Goal: Task Accomplishment & Management: Complete application form

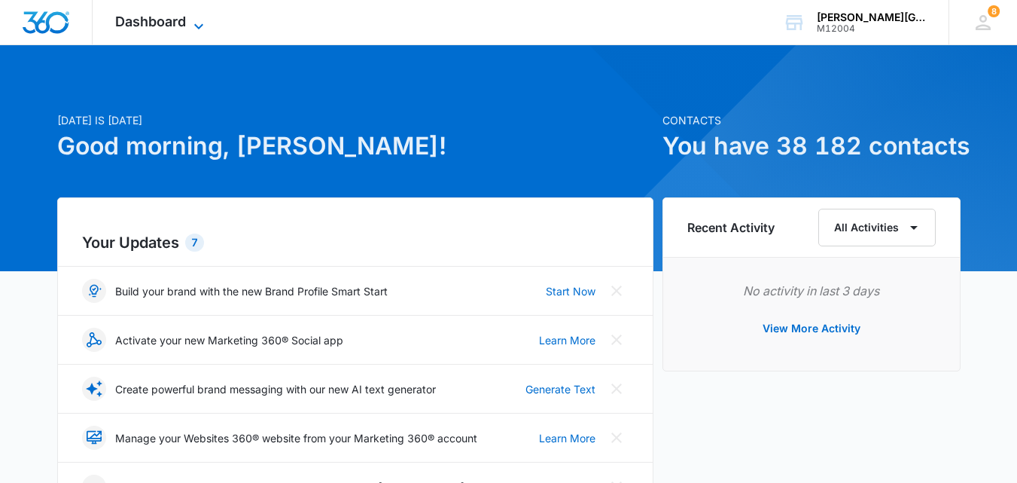
click at [195, 22] on icon at bounding box center [199, 26] width 18 height 18
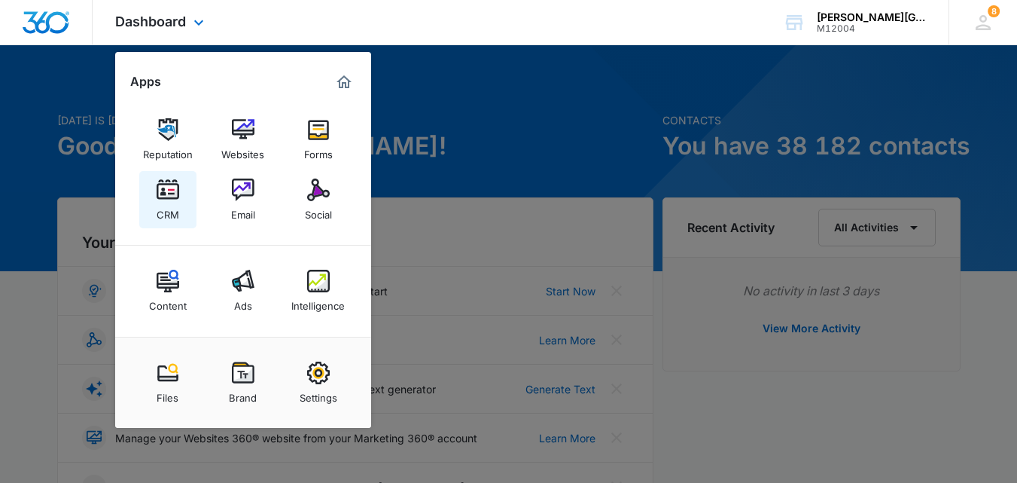
click at [177, 207] on div "CRM" at bounding box center [168, 211] width 23 height 20
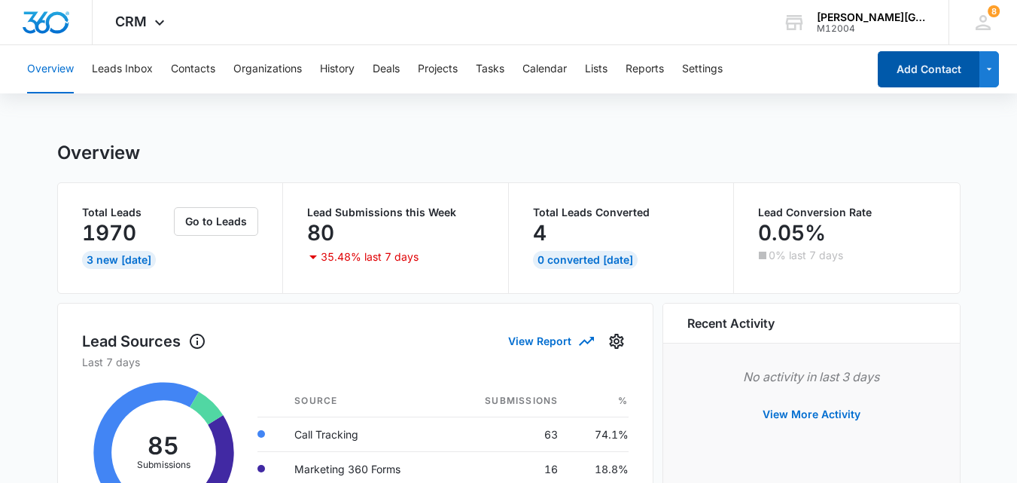
click at [941, 81] on button "Add Contact" at bounding box center [929, 69] width 102 height 36
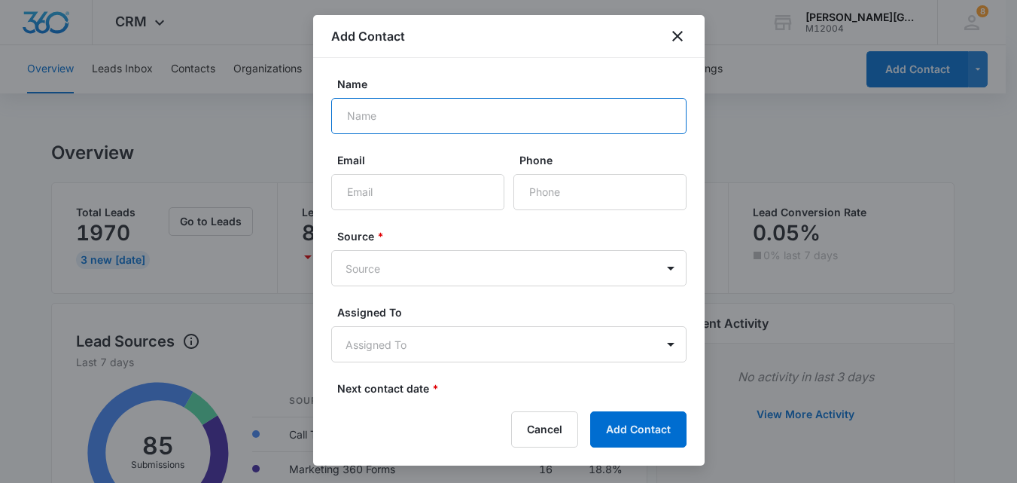
click at [437, 117] on input "Name" at bounding box center [508, 116] width 355 height 36
paste input "[PERSON_NAME]"
type input "[PERSON_NAME]"
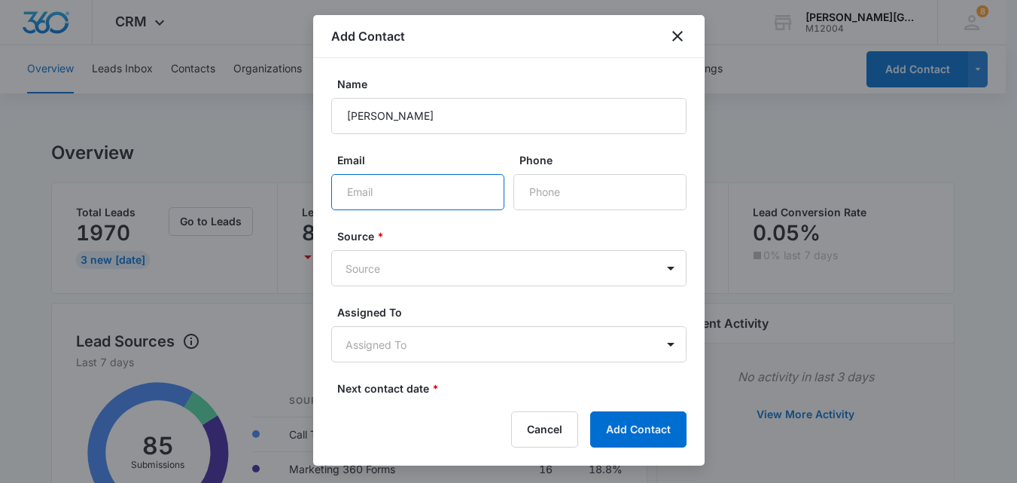
click at [408, 193] on input "Email" at bounding box center [417, 192] width 173 height 36
paste input "[EMAIL_ADDRESS][DOMAIN_NAME]"
type input "[EMAIL_ADDRESS][DOMAIN_NAME]"
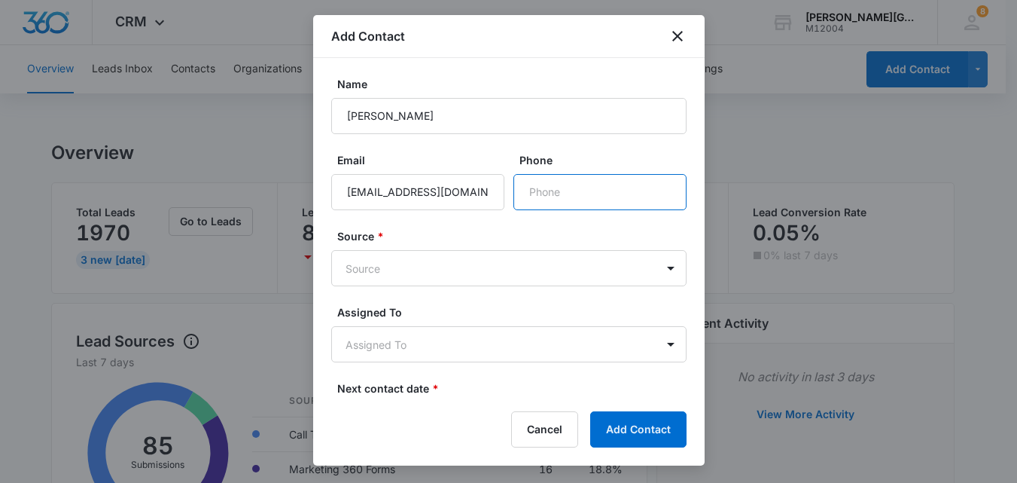
click at [539, 188] on input "Phone" at bounding box center [599, 192] width 173 height 36
paste input "[PHONE_NUMBER]"
type input "[PHONE_NUMBER]"
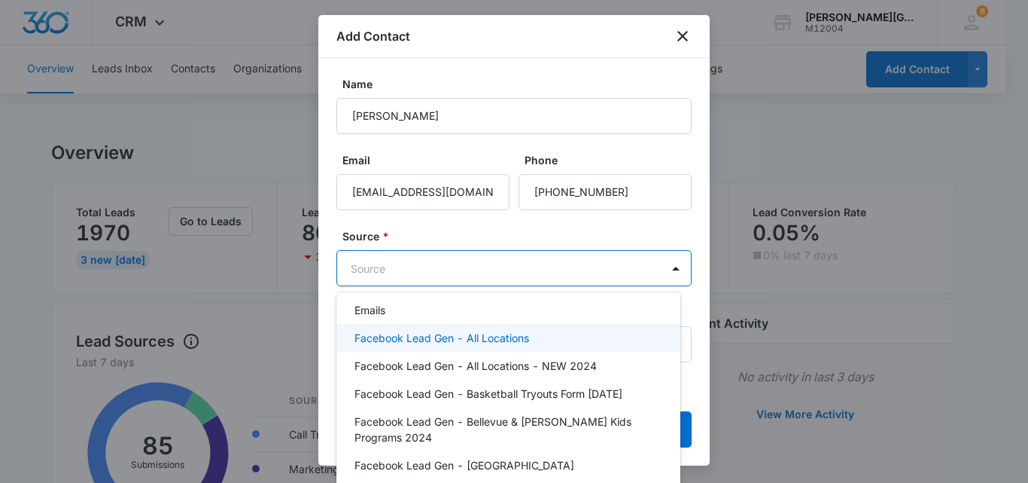
scroll to position [75, 0]
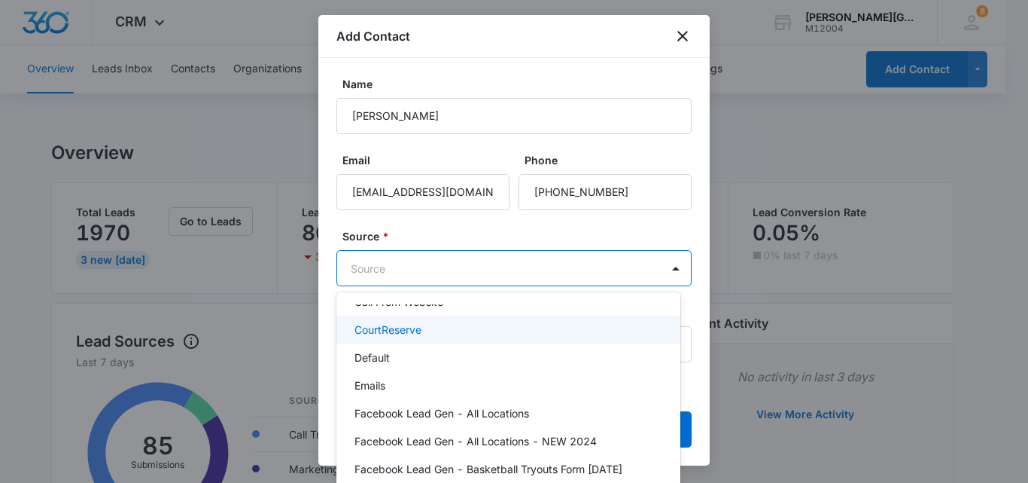
click at [412, 328] on p "CourtReserve" at bounding box center [388, 329] width 67 height 16
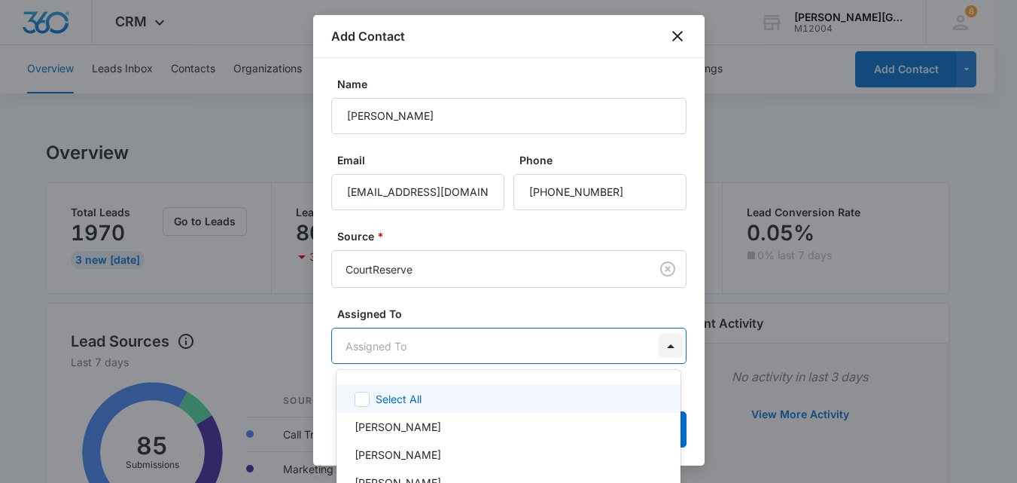
click at [658, 340] on body "CRM Apps Reputation Websites Forms CRM Email Social Content Ads Intelligence Fi…" at bounding box center [508, 241] width 1017 height 483
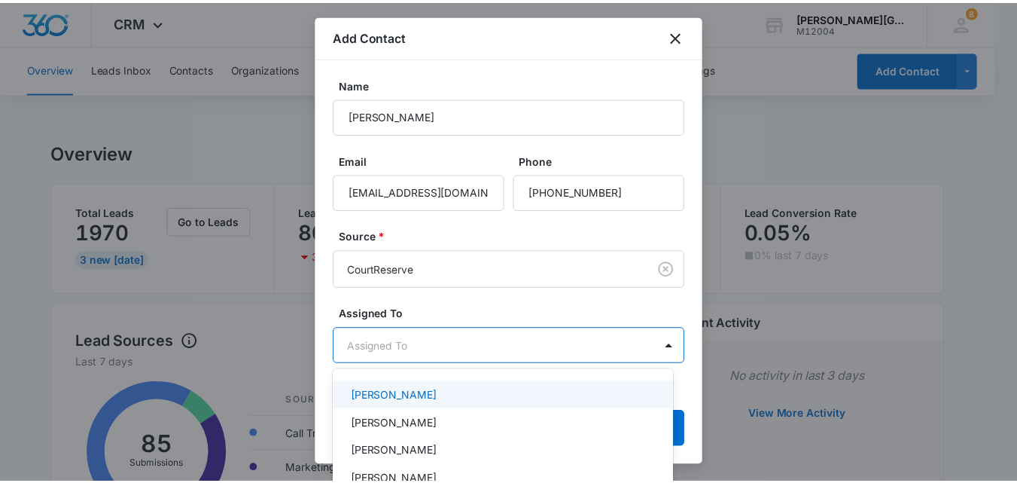
scroll to position [226, 0]
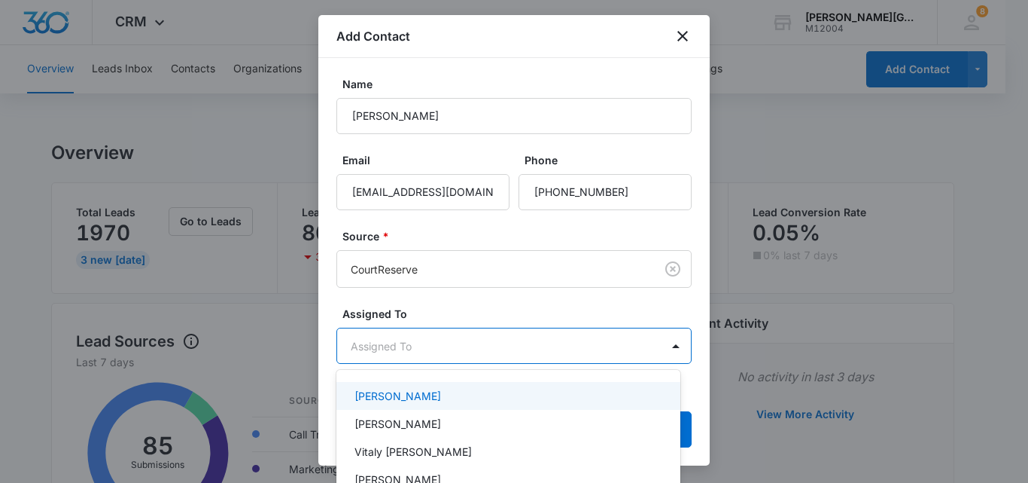
click at [433, 395] on p "[PERSON_NAME]" at bounding box center [398, 396] width 87 height 16
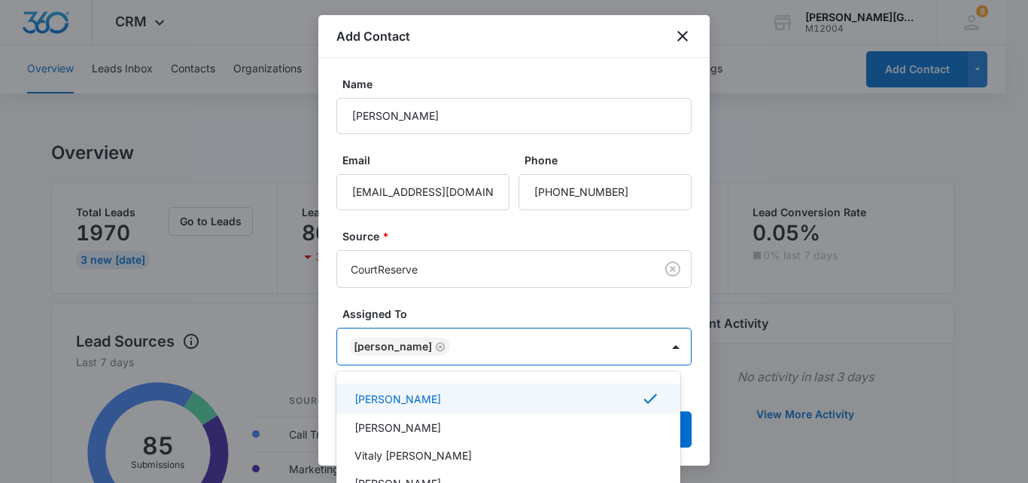
click at [553, 303] on div at bounding box center [514, 241] width 1028 height 483
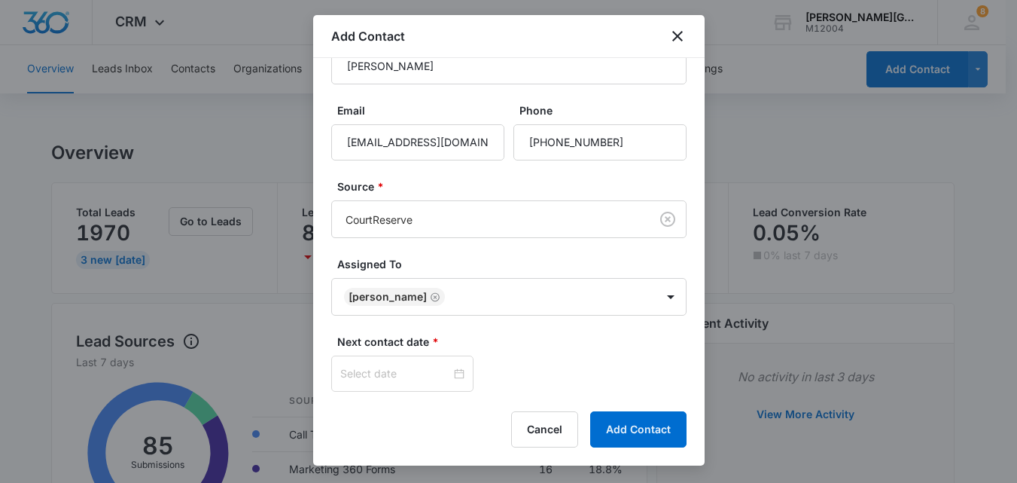
scroll to position [75, 0]
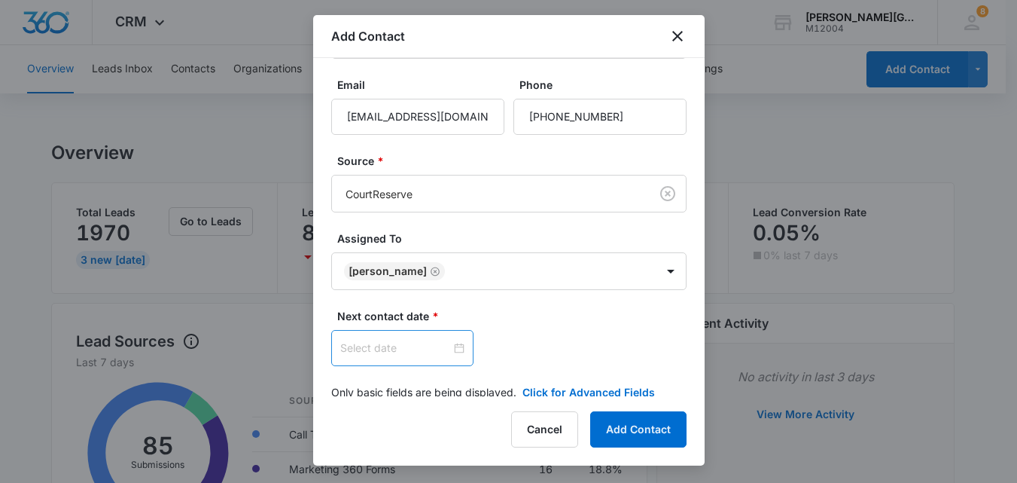
click at [399, 353] on input at bounding box center [395, 348] width 111 height 17
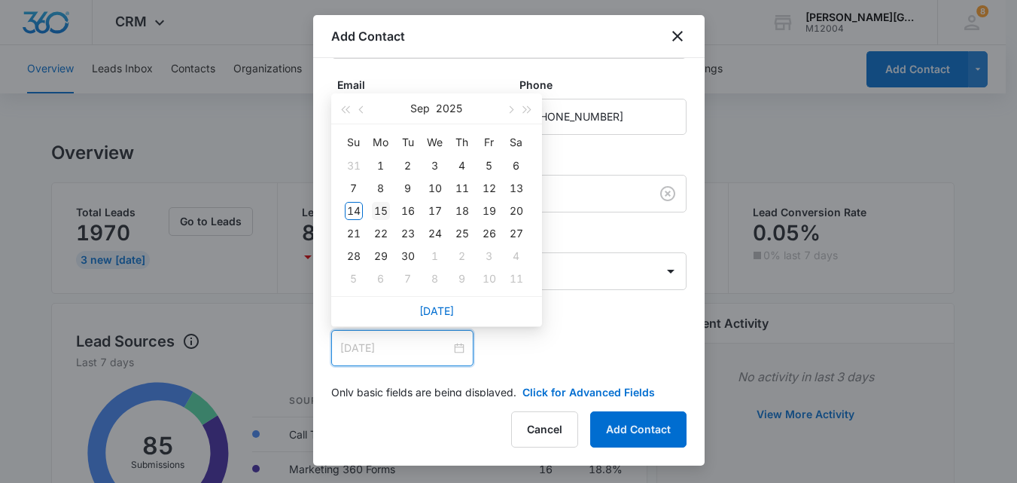
type input "[DATE]"
click at [375, 209] on div "15" at bounding box center [381, 211] width 18 height 18
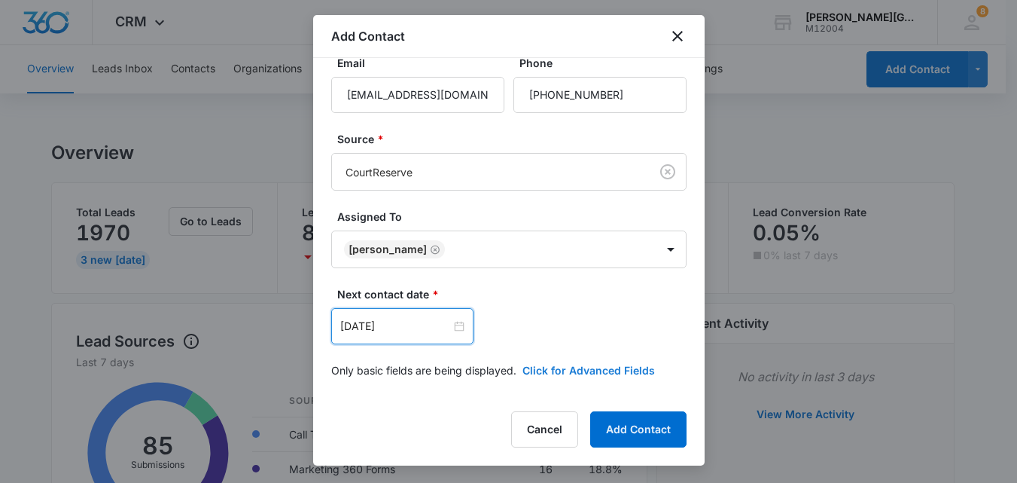
click at [599, 372] on button "Click for Advanced Fields" at bounding box center [588, 370] width 133 height 16
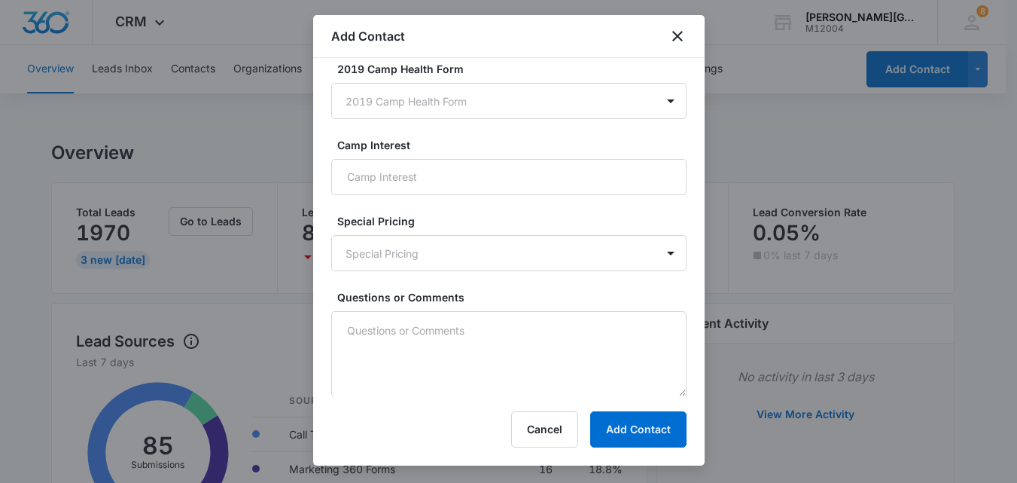
scroll to position [1333, 0]
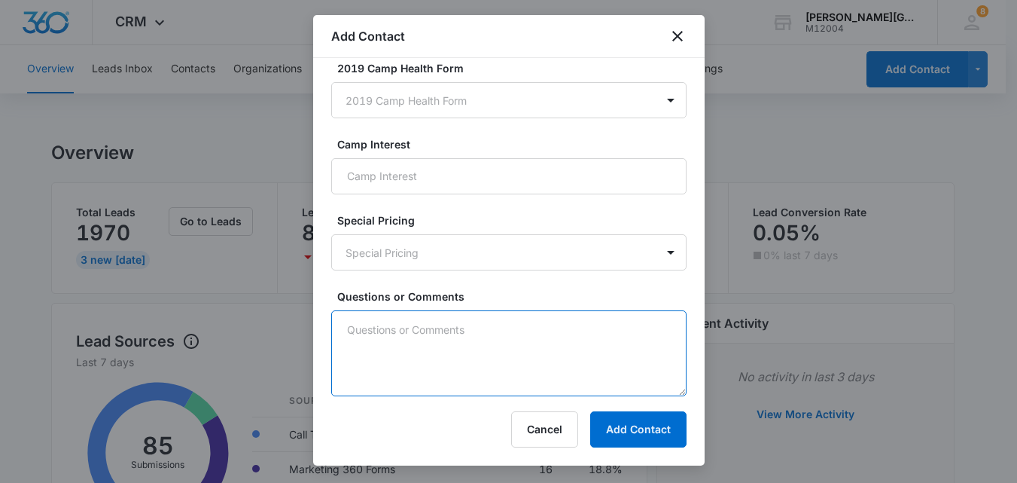
click at [420, 343] on textarea "Questions or Comments" at bounding box center [508, 353] width 355 height 86
click at [432, 354] on textarea "Questions or Comments" at bounding box center [508, 353] width 355 height 86
paste textarea "New lead please contact"
type textarea "New lead please contact"
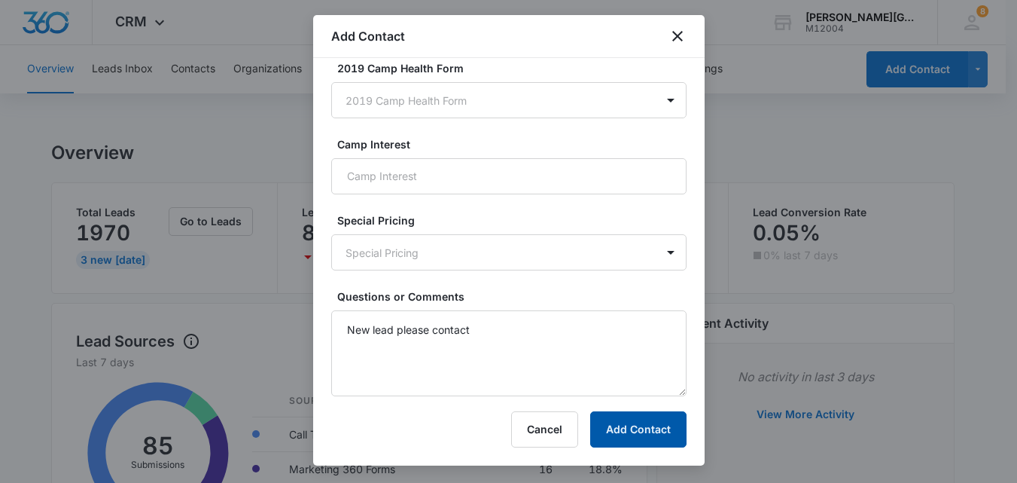
click at [639, 428] on button "Add Contact" at bounding box center [638, 429] width 96 height 36
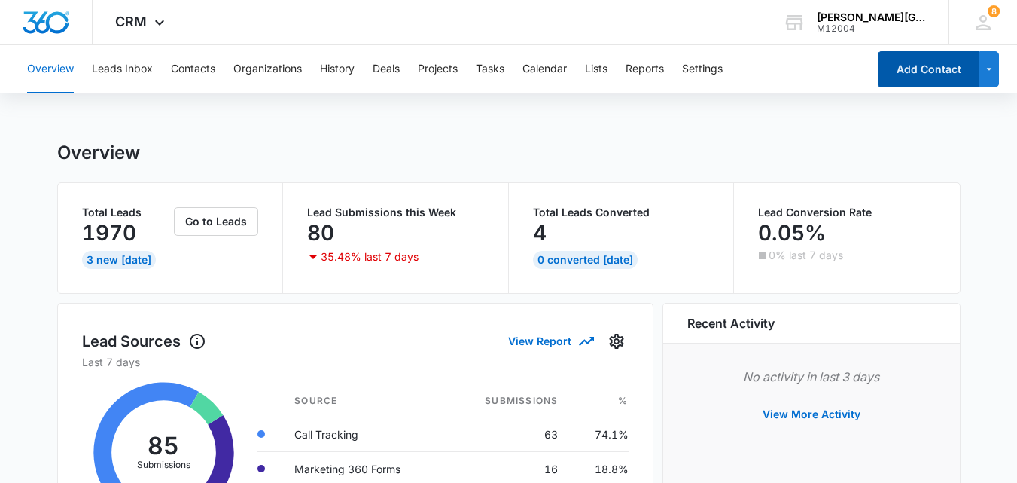
click at [910, 74] on button "Add Contact" at bounding box center [929, 69] width 102 height 36
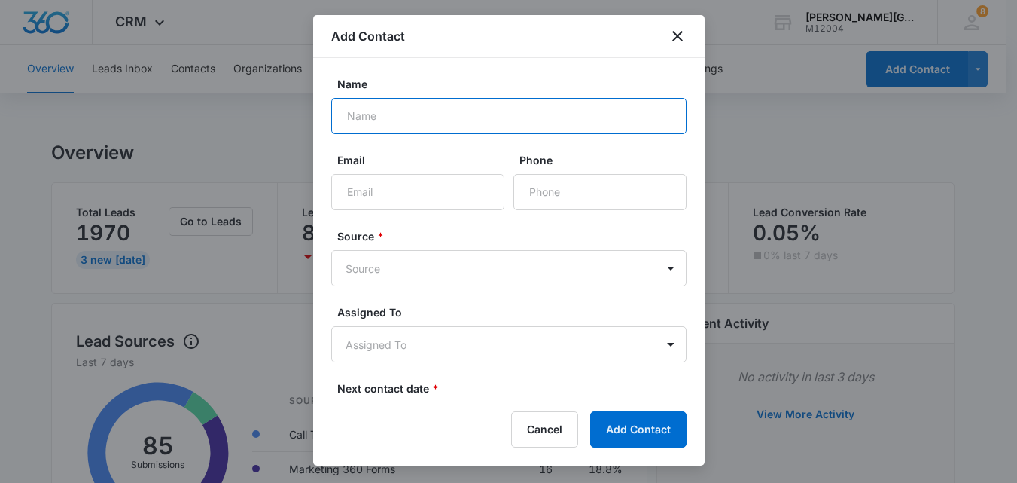
click at [459, 109] on input "Name" at bounding box center [508, 116] width 355 height 36
paste input "[PERSON_NAME]"
type input "[PERSON_NAME]"
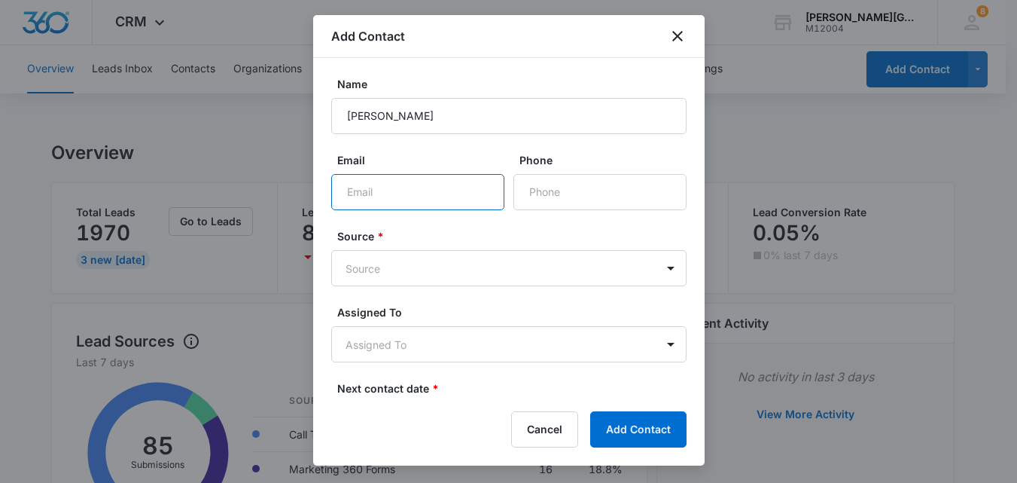
drag, startPoint x: 412, startPoint y: 195, endPoint x: 410, endPoint y: 185, distance: 10.0
click at [412, 195] on input "Email" at bounding box center [417, 192] width 173 height 36
paste input "[EMAIL_ADDRESS][DOMAIN_NAME]"
type input "[EMAIL_ADDRESS][DOMAIN_NAME]"
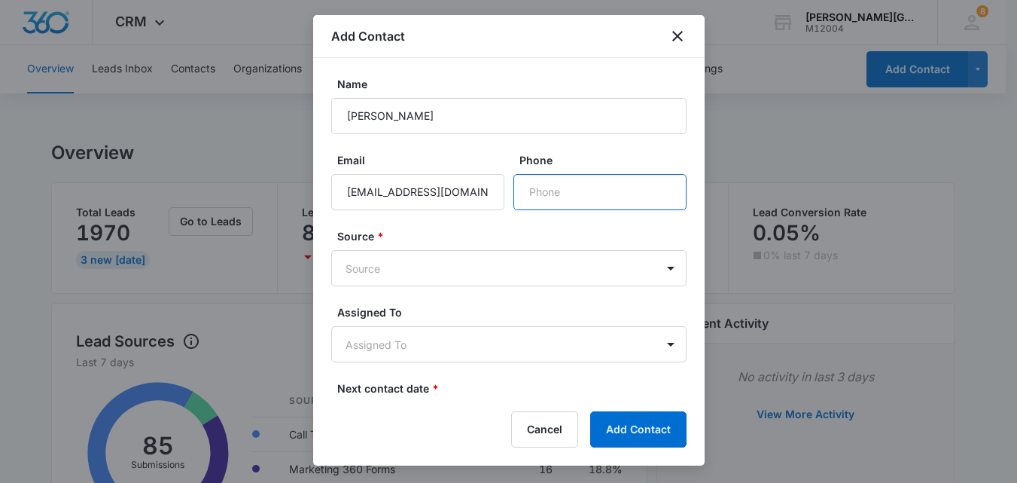
click at [541, 197] on input "Phone" at bounding box center [599, 192] width 173 height 36
paste input "[PHONE_NUMBER]"
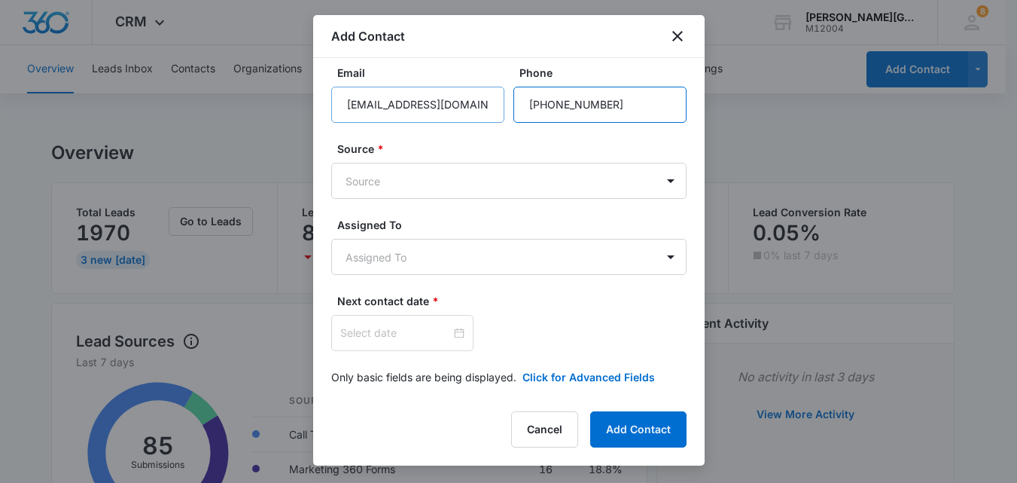
scroll to position [94, 0]
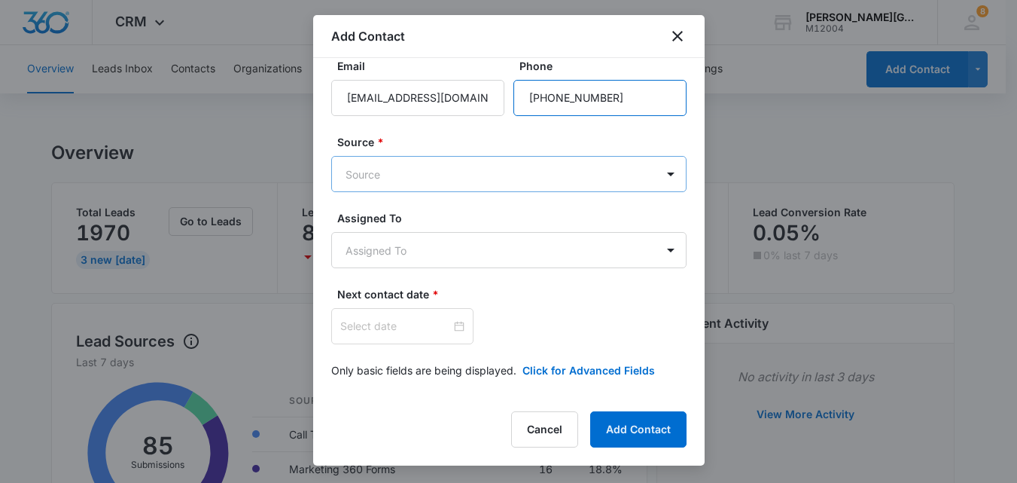
type input "[PHONE_NUMBER]"
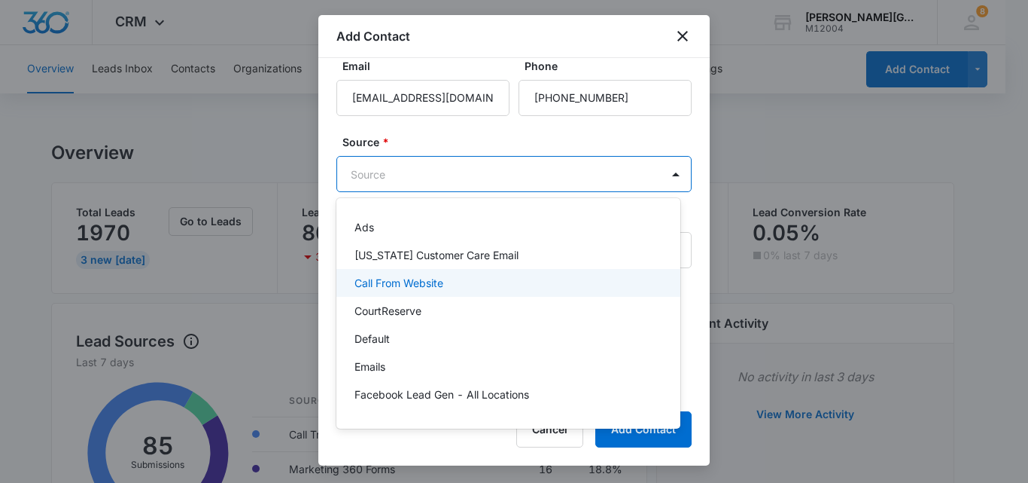
click at [436, 282] on p "Call From Website" at bounding box center [399, 283] width 89 height 16
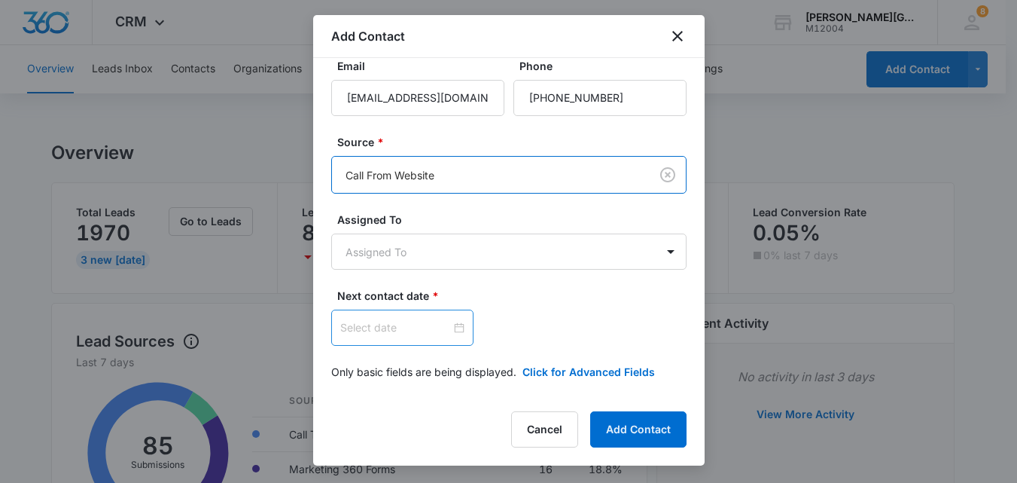
click at [446, 325] on div at bounding box center [402, 327] width 124 height 17
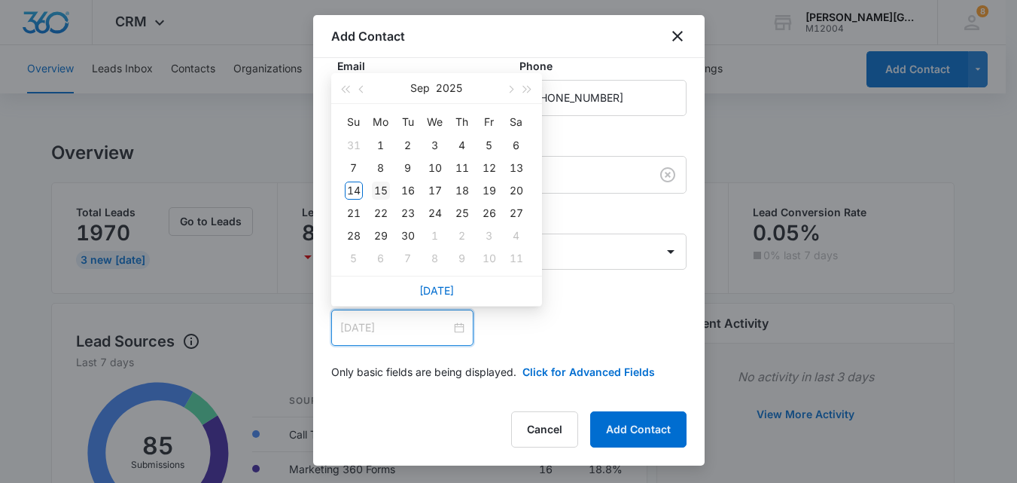
click at [379, 191] on div "15" at bounding box center [381, 190] width 18 height 18
type input "[DATE]"
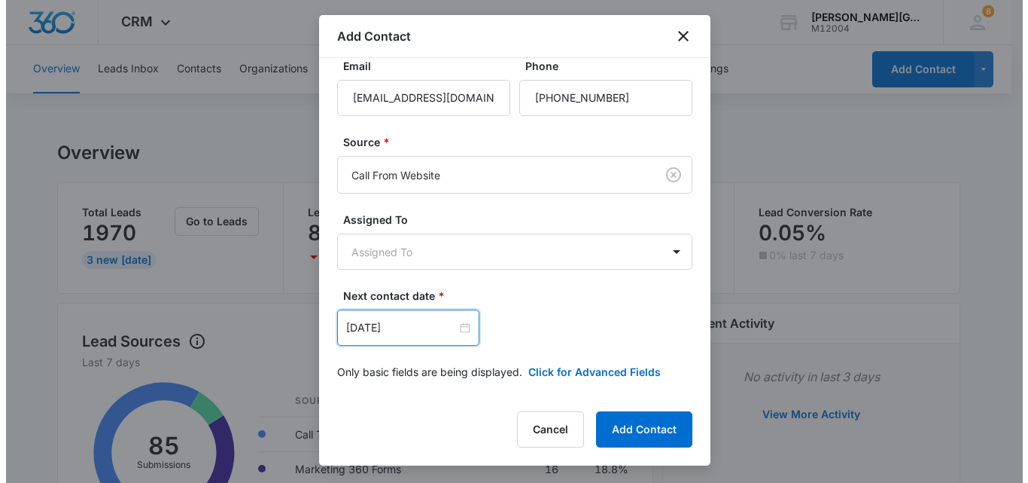
scroll to position [96, 0]
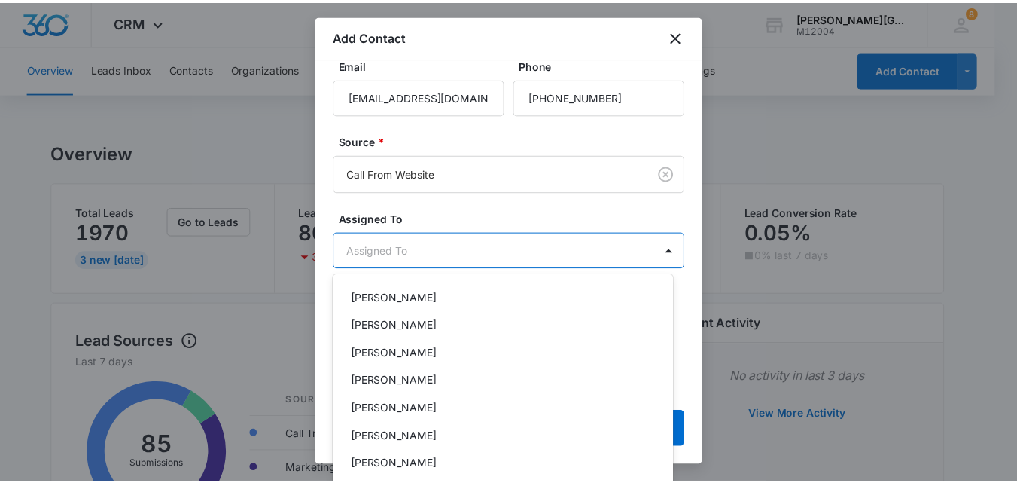
scroll to position [151, 0]
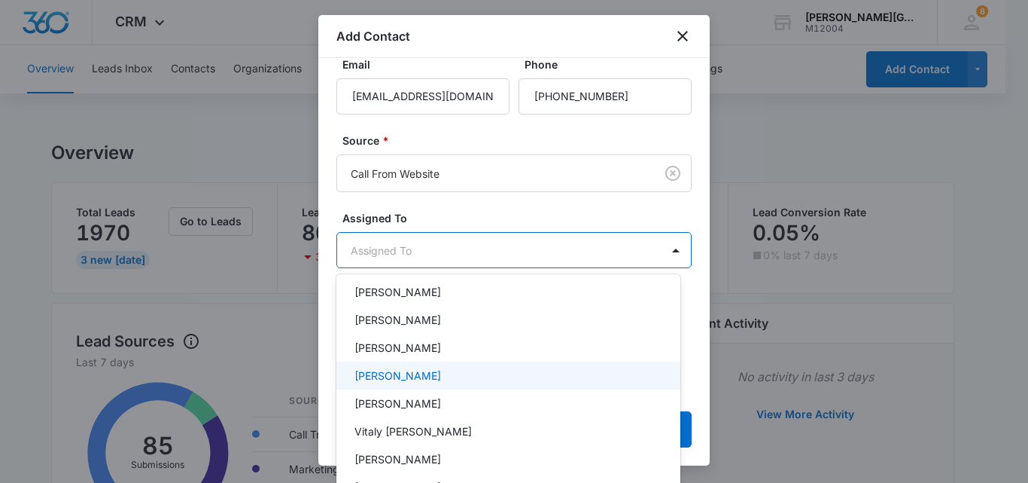
click at [394, 378] on p "[PERSON_NAME]" at bounding box center [398, 375] width 87 height 16
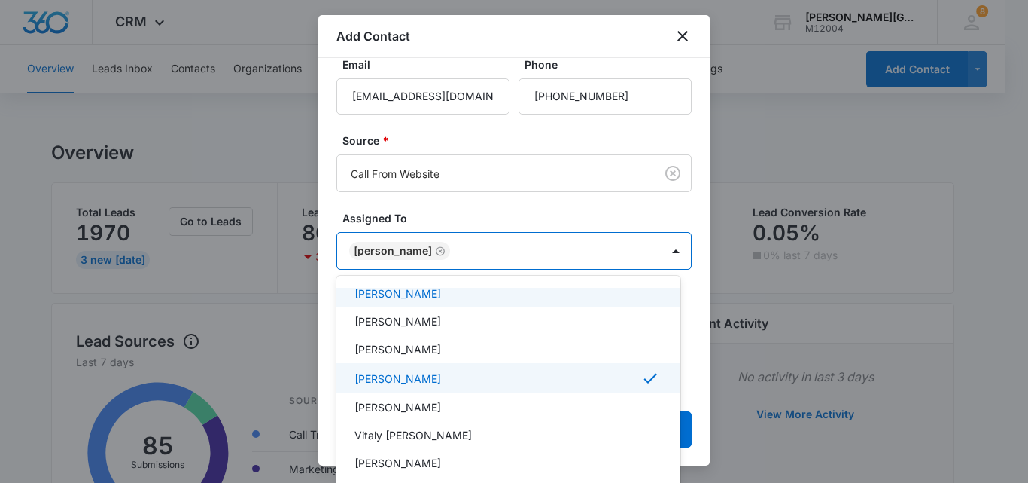
click at [663, 218] on div at bounding box center [514, 241] width 1028 height 483
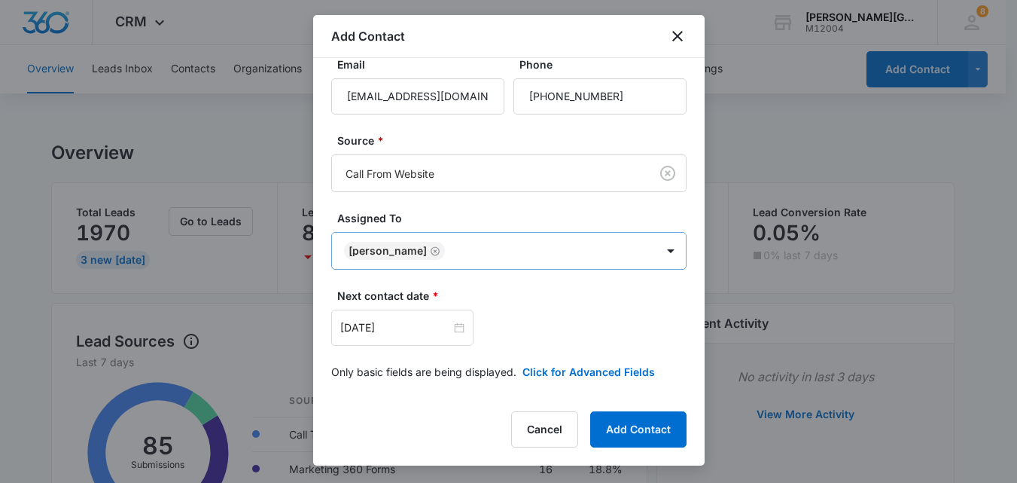
scroll to position [97, 0]
click at [603, 367] on button "Click for Advanced Fields" at bounding box center [588, 370] width 133 height 16
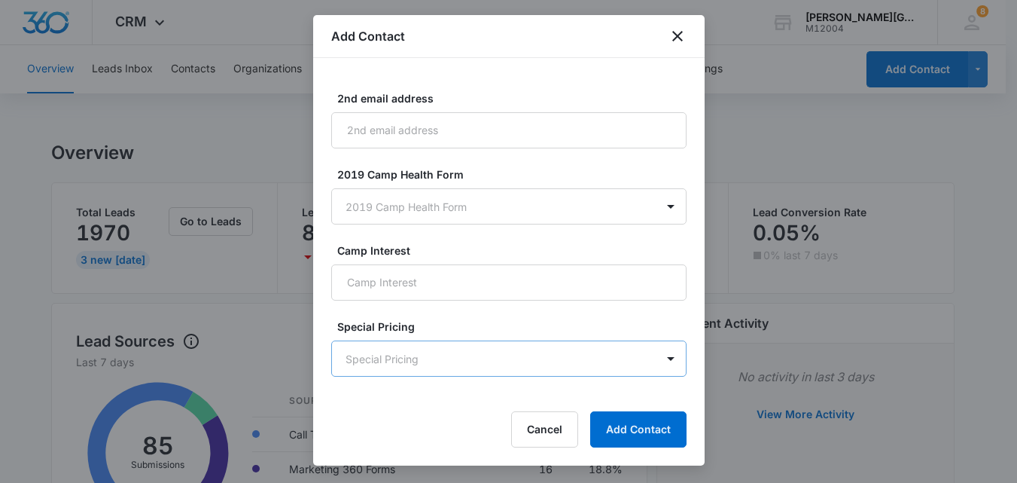
scroll to position [1333, 0]
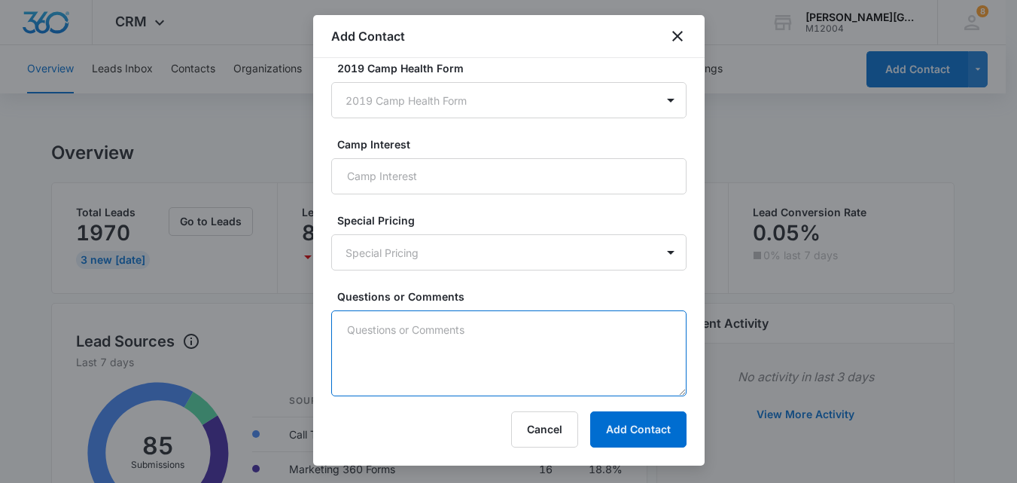
click at [410, 331] on textarea "Questions or Comments" at bounding box center [508, 353] width 355 height 86
paste textarea "This is [PERSON_NAME] calling to inquire about the tennis programs for for yout…"
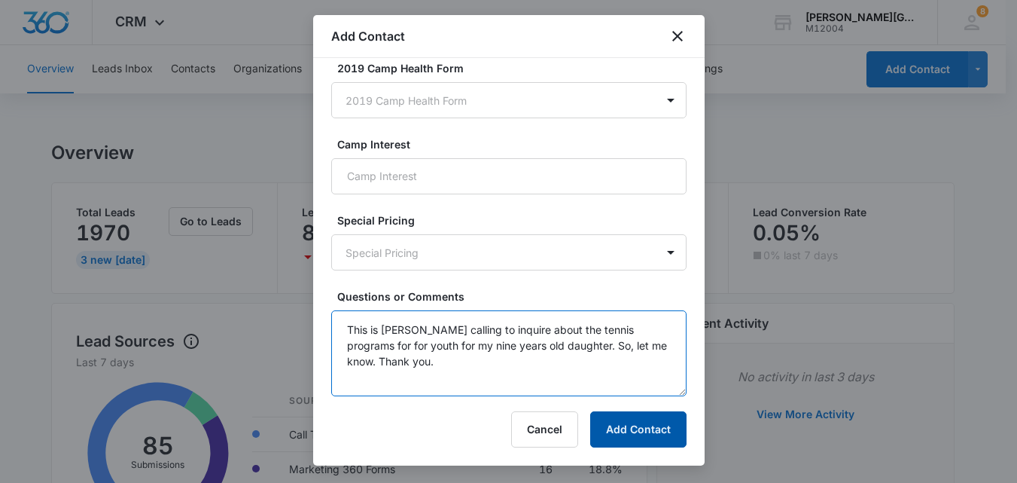
type textarea "This is [PERSON_NAME] calling to inquire about the tennis programs for for yout…"
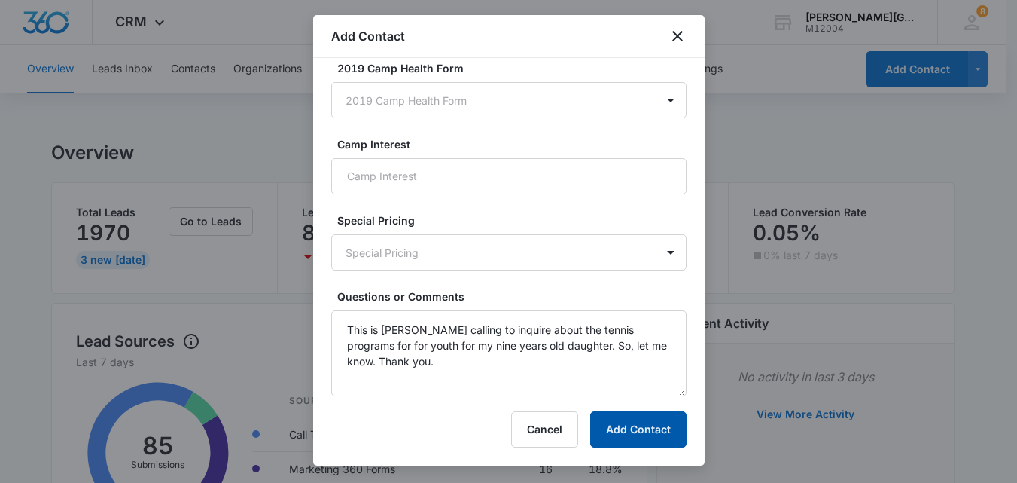
click at [637, 428] on button "Add Contact" at bounding box center [638, 429] width 96 height 36
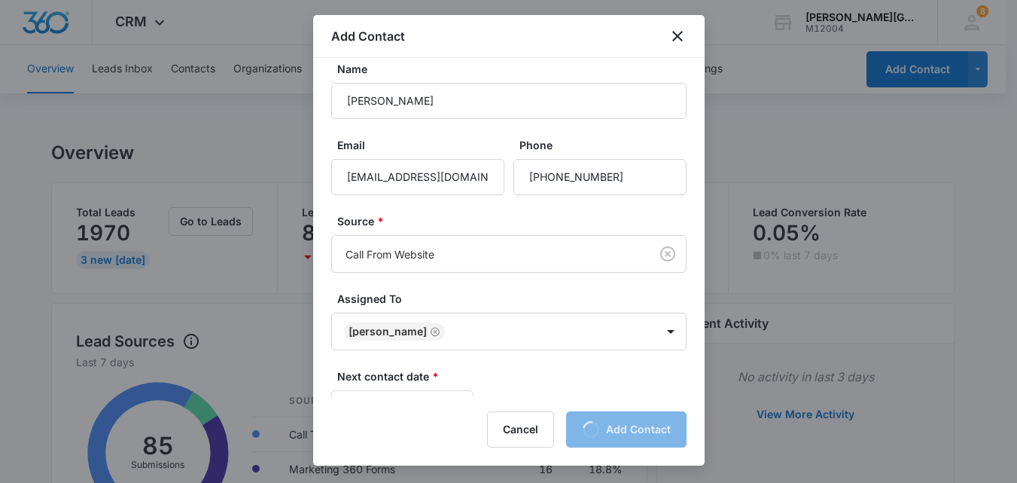
scroll to position [0, 0]
